Goal: Task Accomplishment & Management: Complete application form

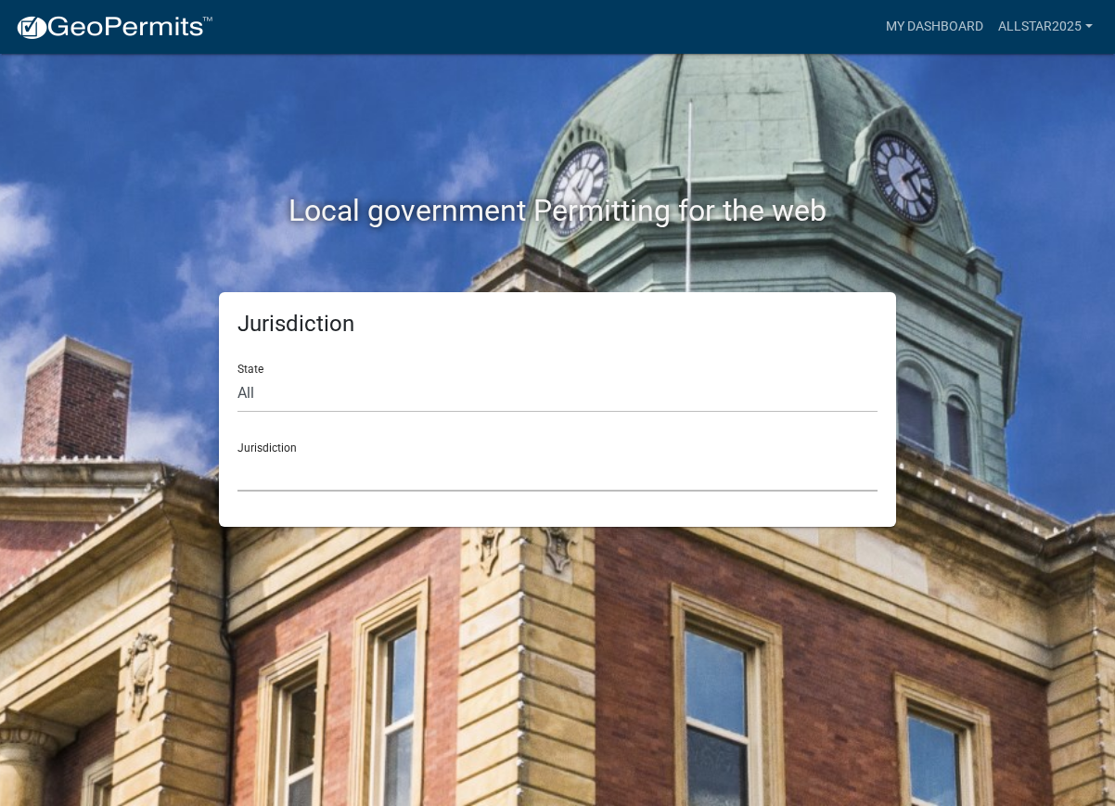
click at [521, 469] on select "[GEOGRAPHIC_DATA], [US_STATE] [GEOGRAPHIC_DATA], [US_STATE][PERSON_NAME][GEOGRA…" at bounding box center [557, 473] width 640 height 38
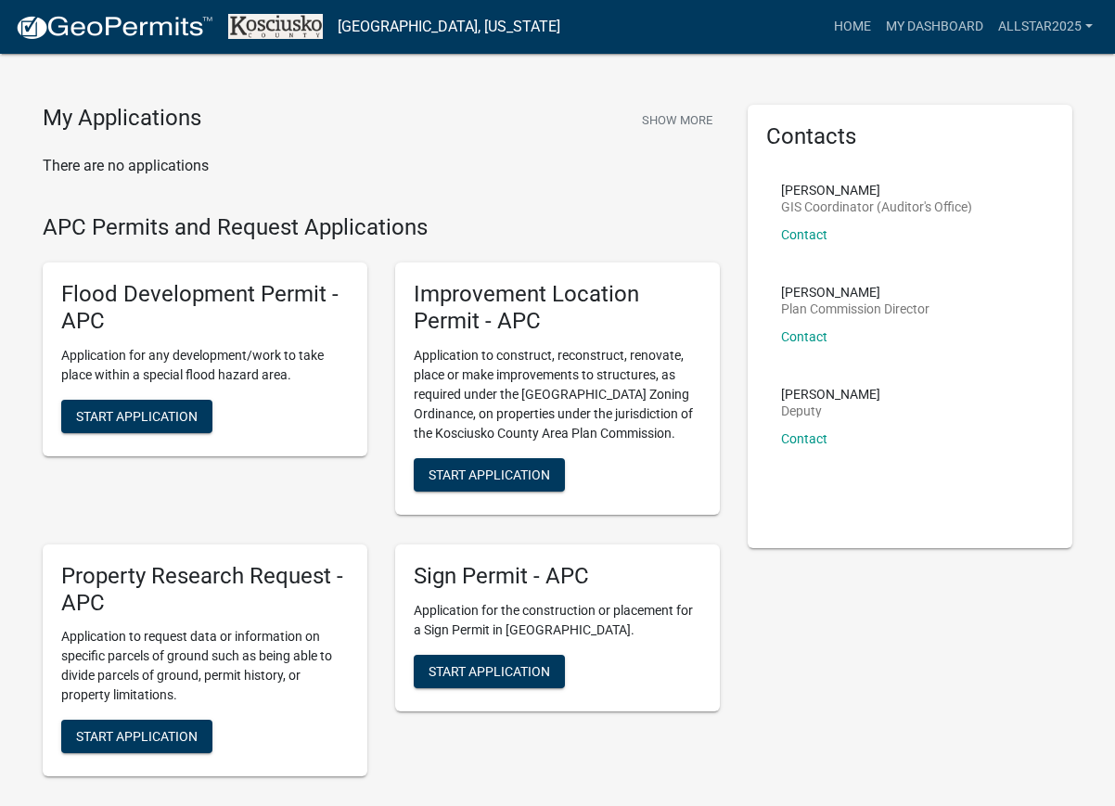
scroll to position [41, 0]
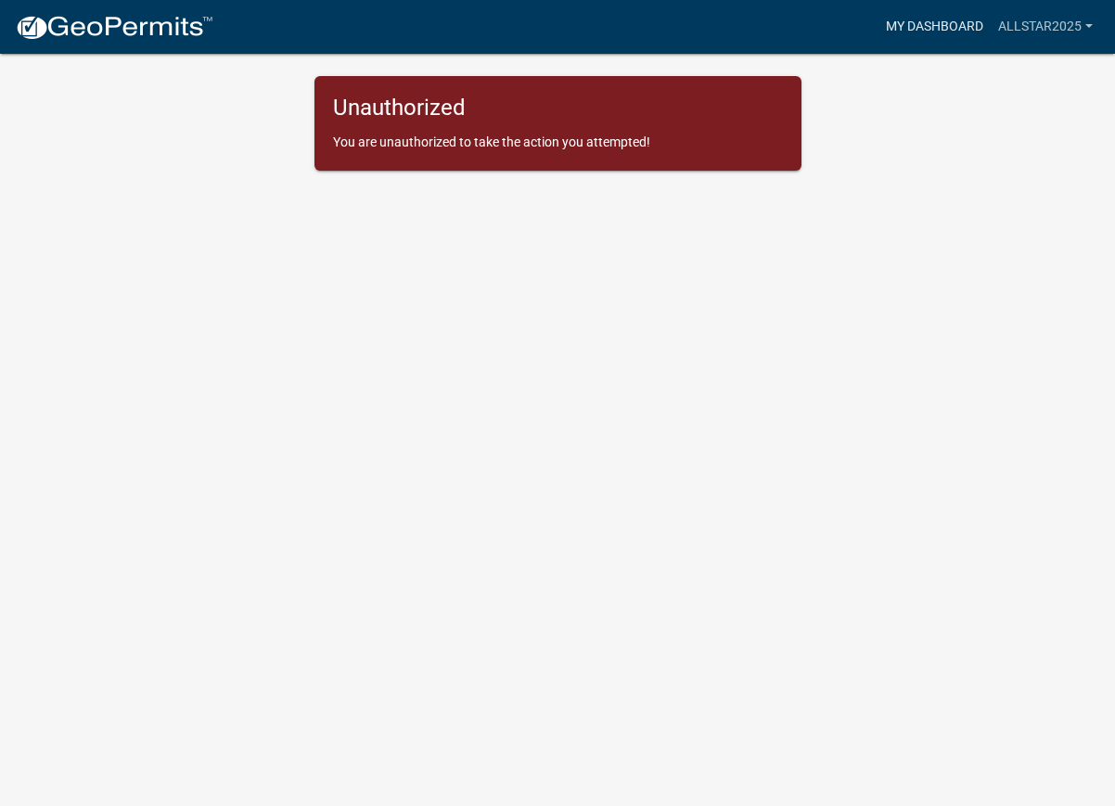
click at [925, 22] on link "My Dashboard" at bounding box center [934, 26] width 112 height 35
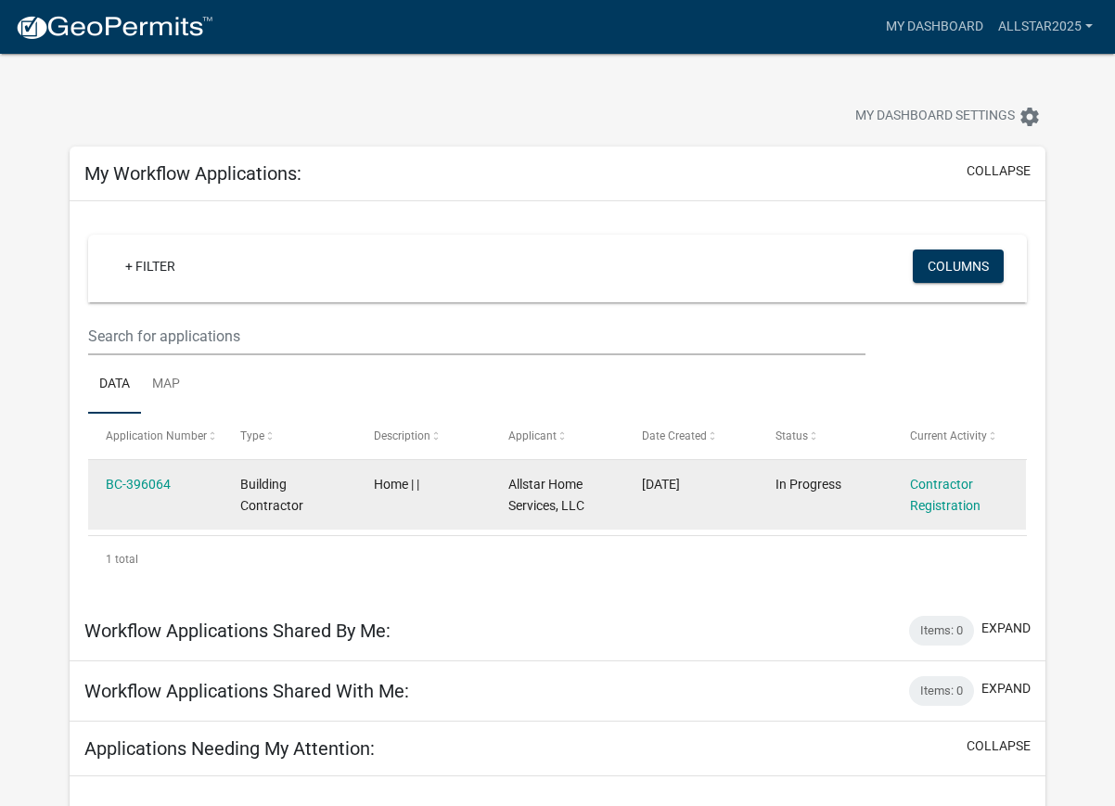
click at [946, 493] on div "Contractor Registration" at bounding box center [959, 495] width 98 height 43
click at [931, 505] on link "Contractor Registration" at bounding box center [945, 495] width 70 height 36
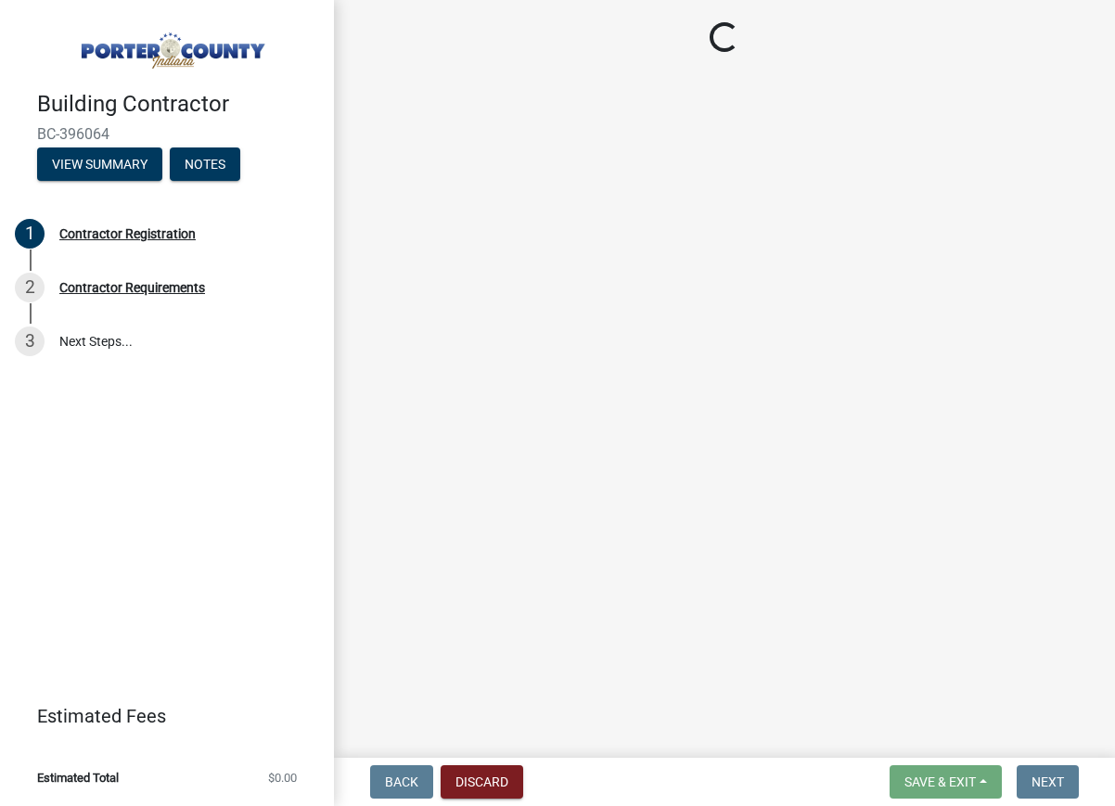
select select "MN"
